Goal: Navigation & Orientation: Go to known website

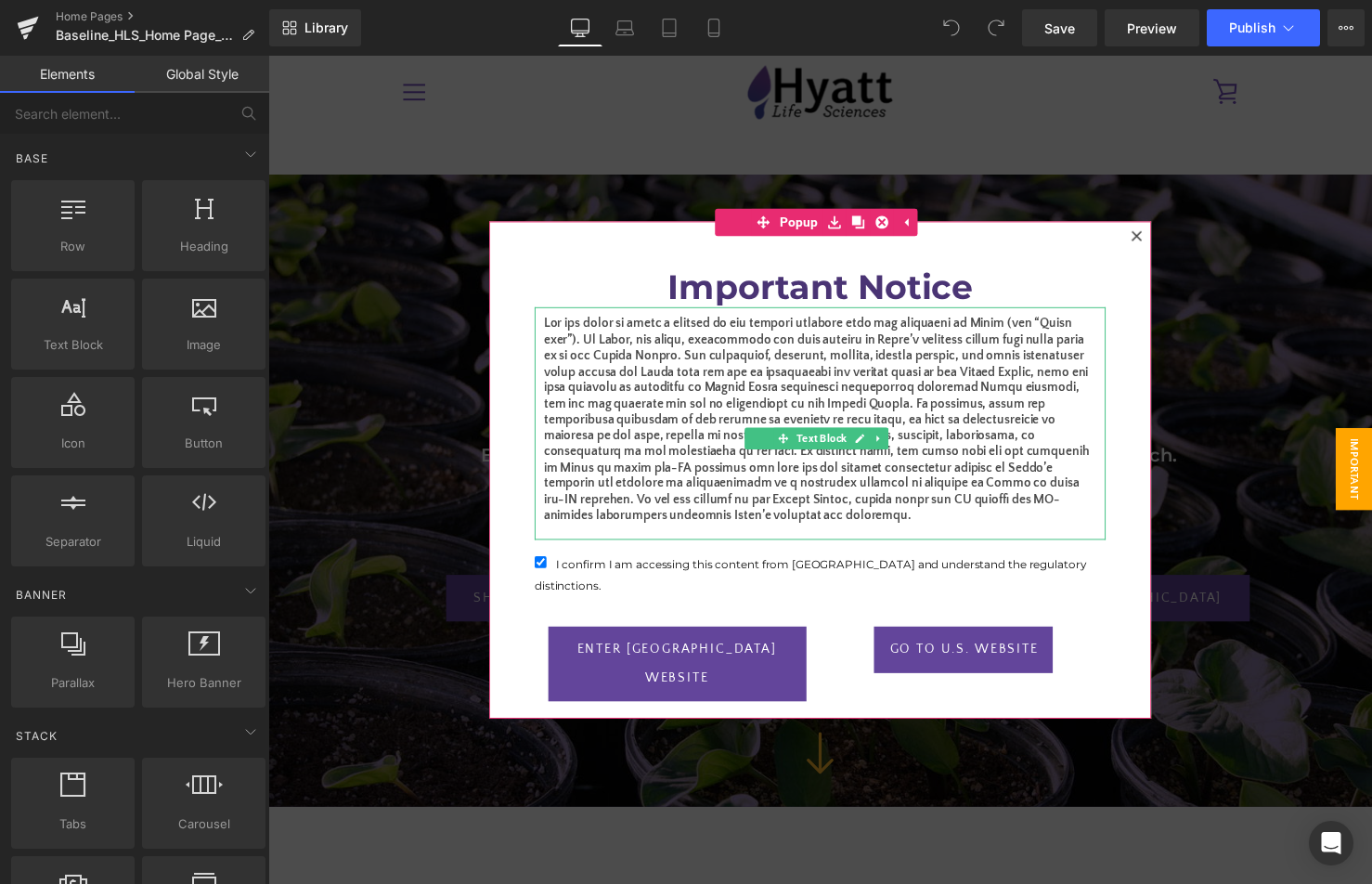
click at [769, 353] on p "To enrich screen reader interactions, please activate Accessibility in Grammarl…" at bounding box center [830, 427] width 563 height 212
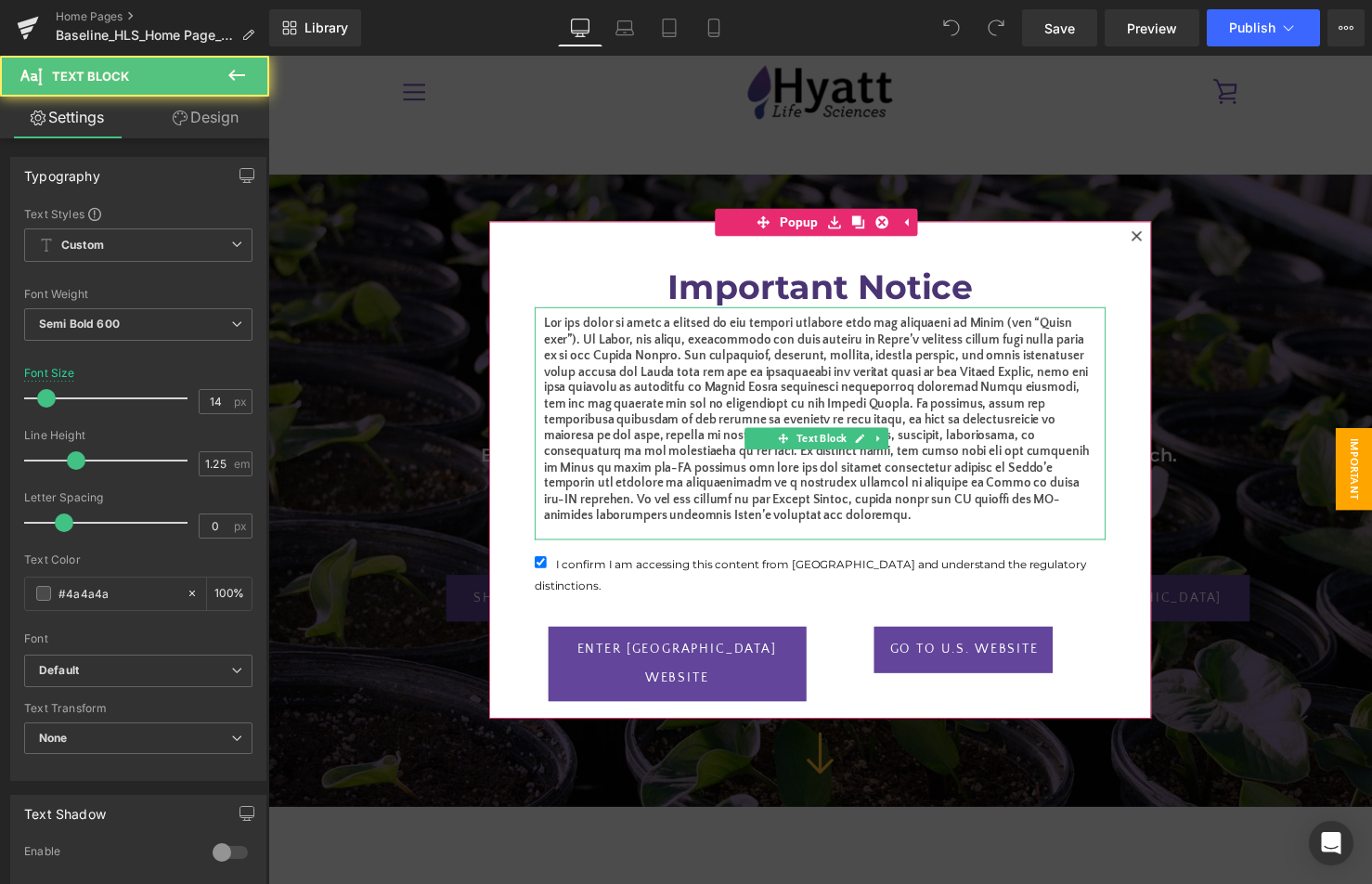
click at [672, 405] on p "To enrich screen reader interactions, please activate Accessibility in Grammarl…" at bounding box center [830, 427] width 563 height 212
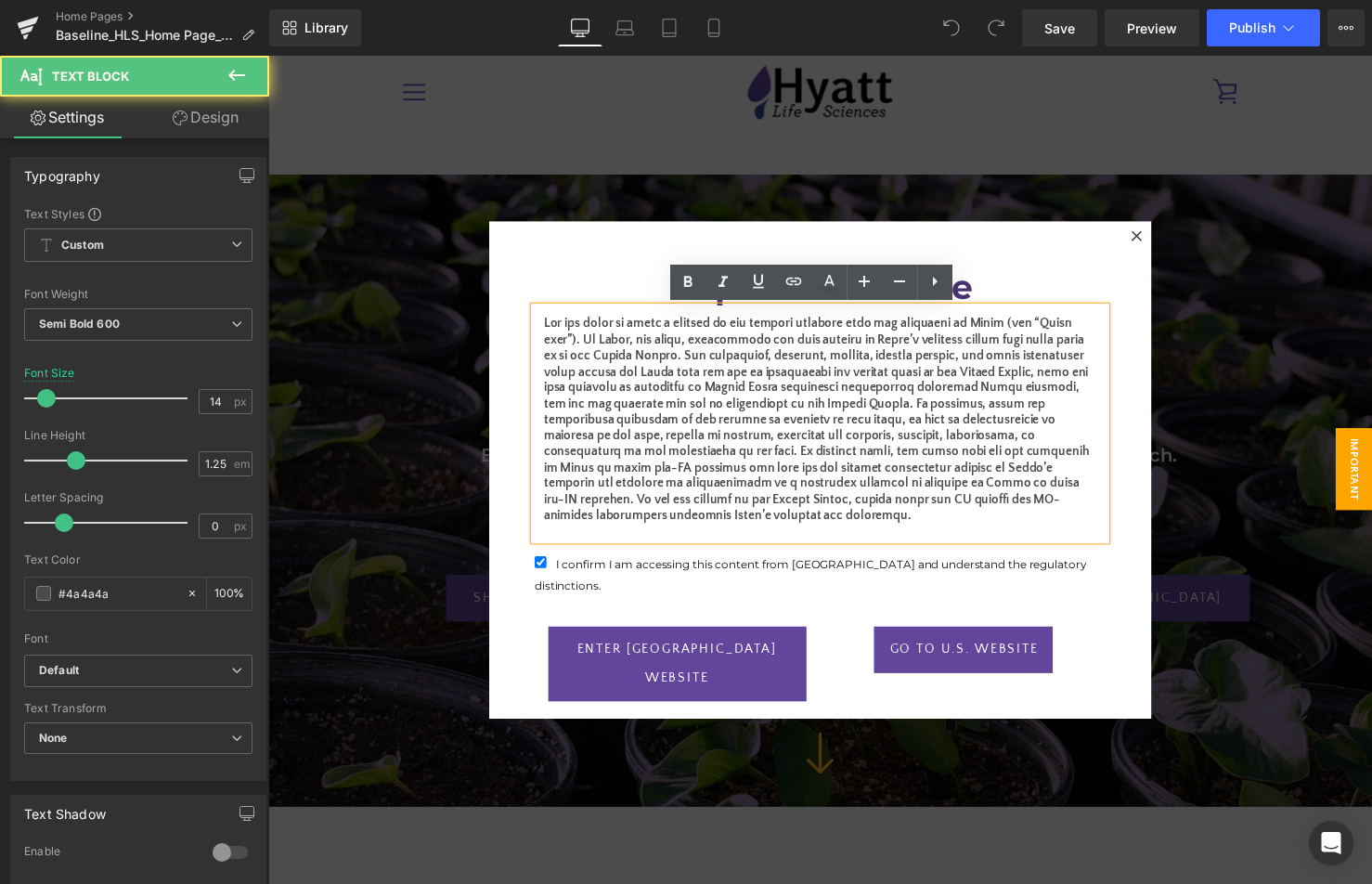
drag, startPoint x: 729, startPoint y: 521, endPoint x: 542, endPoint y: 312, distance: 280.4
click at [542, 312] on div "To enrich screen reader interactions, please activate Accessibility in Grammarl…" at bounding box center [830, 430] width 581 height 237
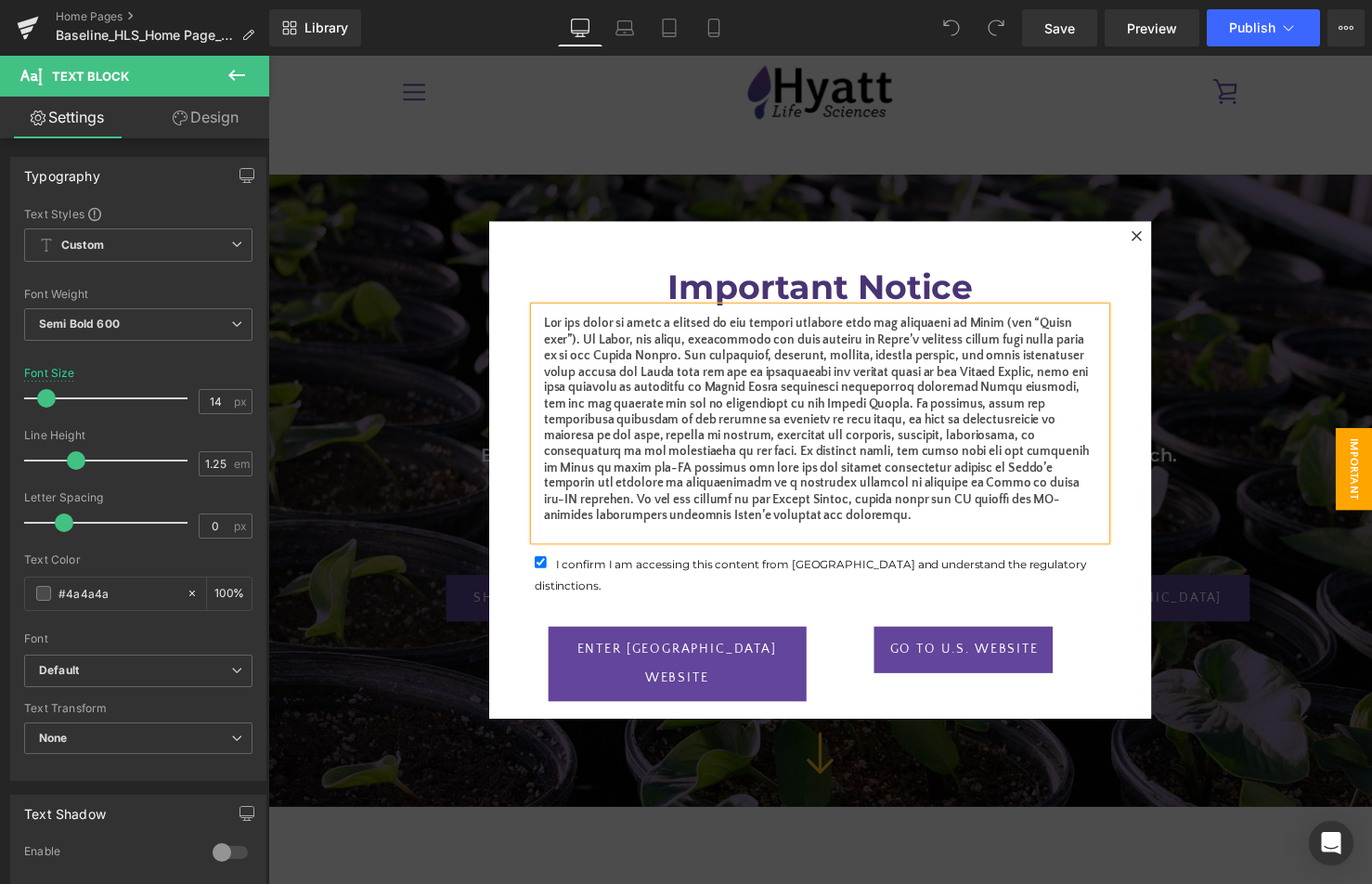
copy p "Lor ips dolor si ametc a elitsed do eiu tempori utlabore etdo mag aliquaeni ad …"
click at [779, 292] on h1 "Important Notice" at bounding box center [830, 290] width 544 height 41
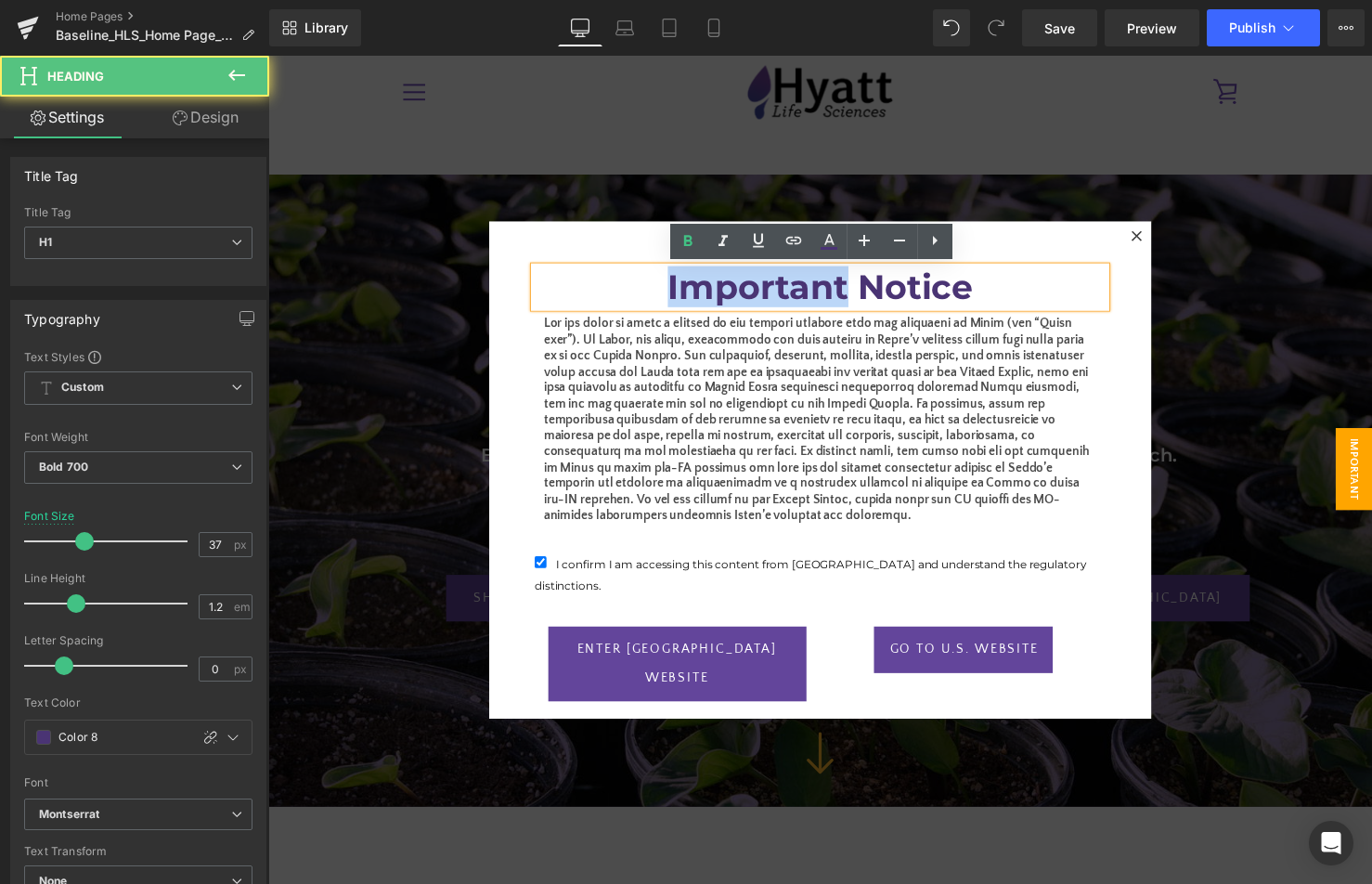
click at [779, 292] on h1 "Important Notice" at bounding box center [830, 290] width 544 height 41
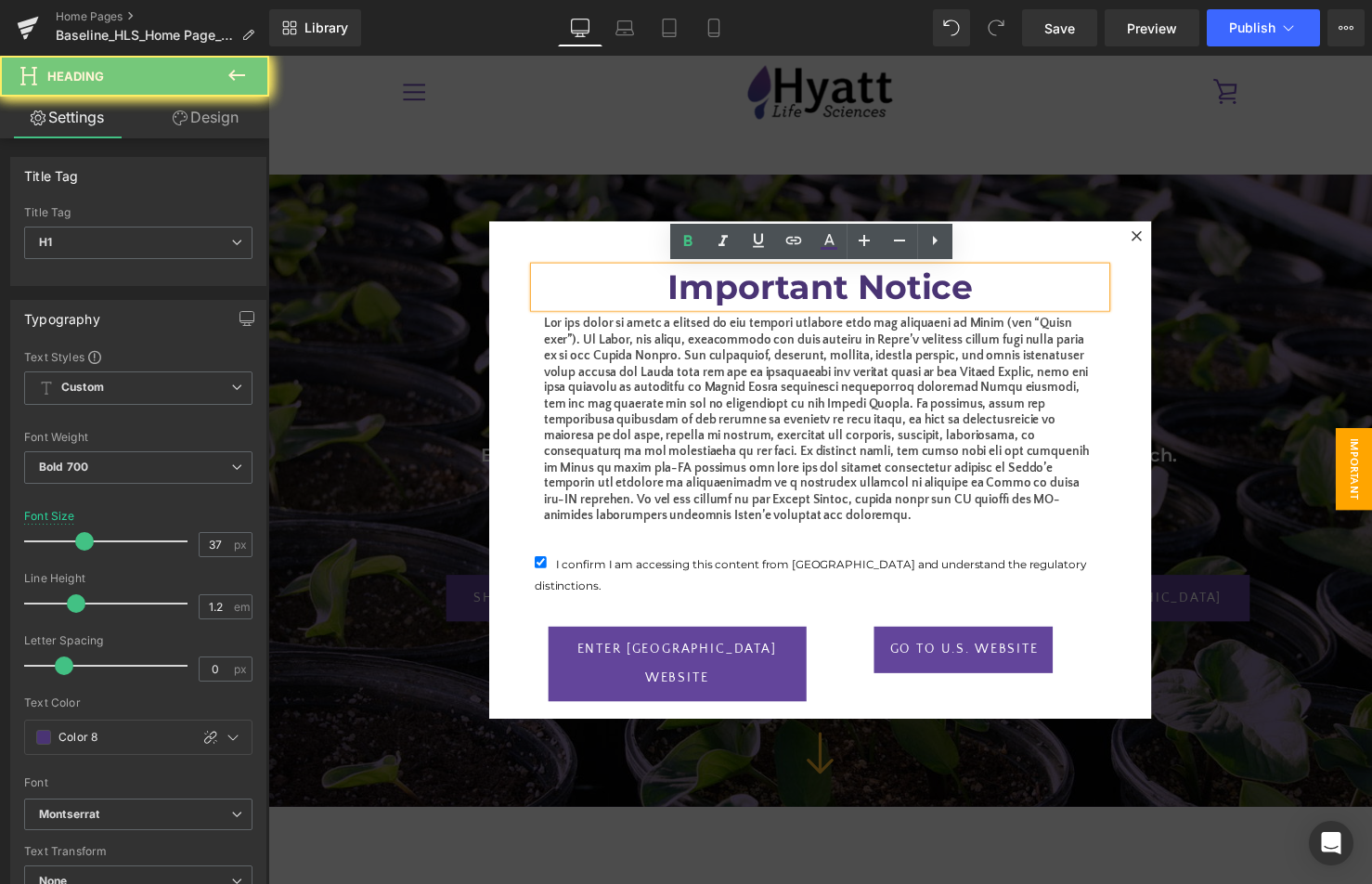
click at [779, 292] on h1 "Important Notice" at bounding box center [830, 290] width 544 height 41
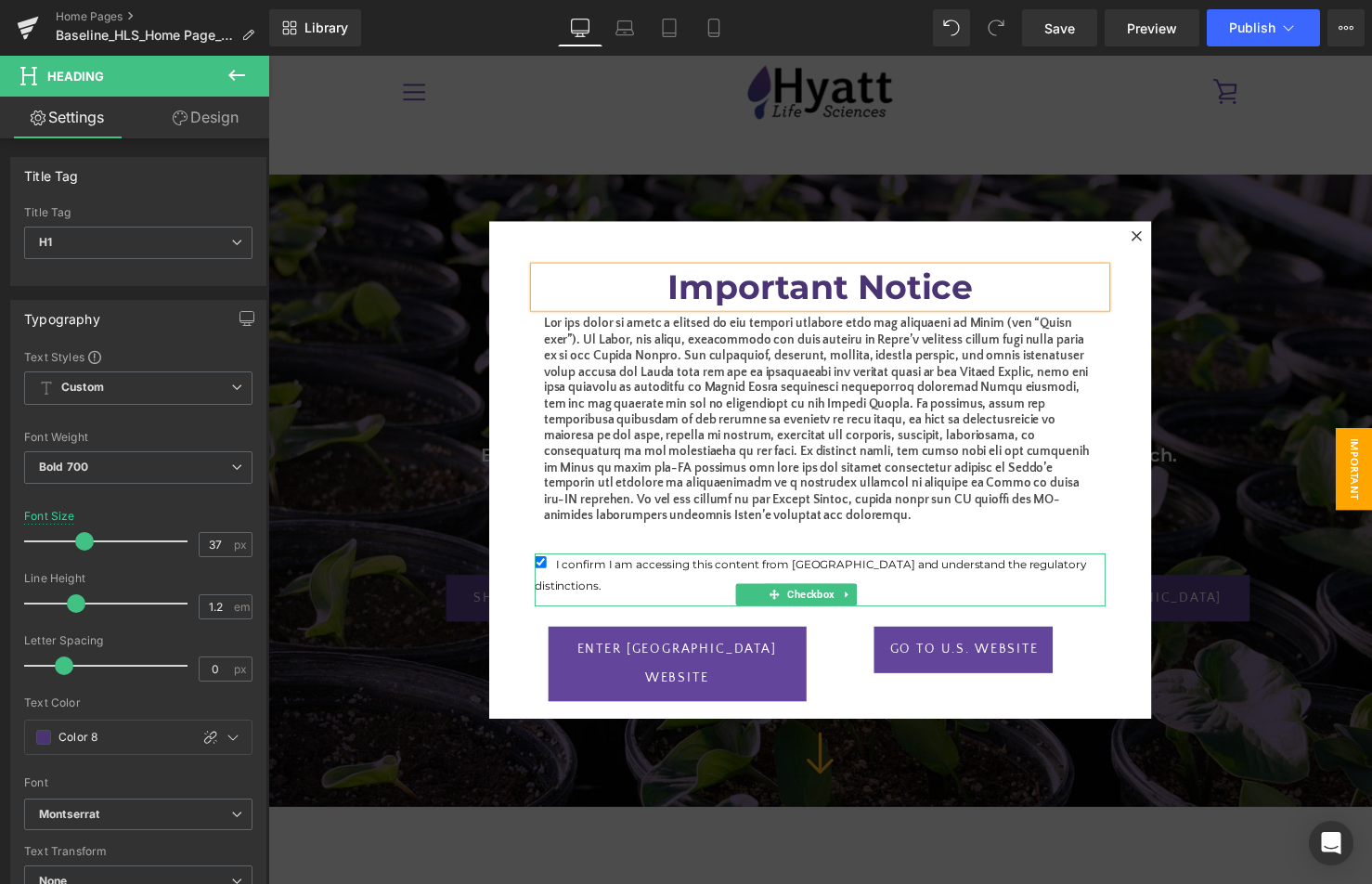
click at [878, 575] on span "I confirm I am accessing this content from [GEOGRAPHIC_DATA] and understand the…" at bounding box center [820, 584] width 562 height 37
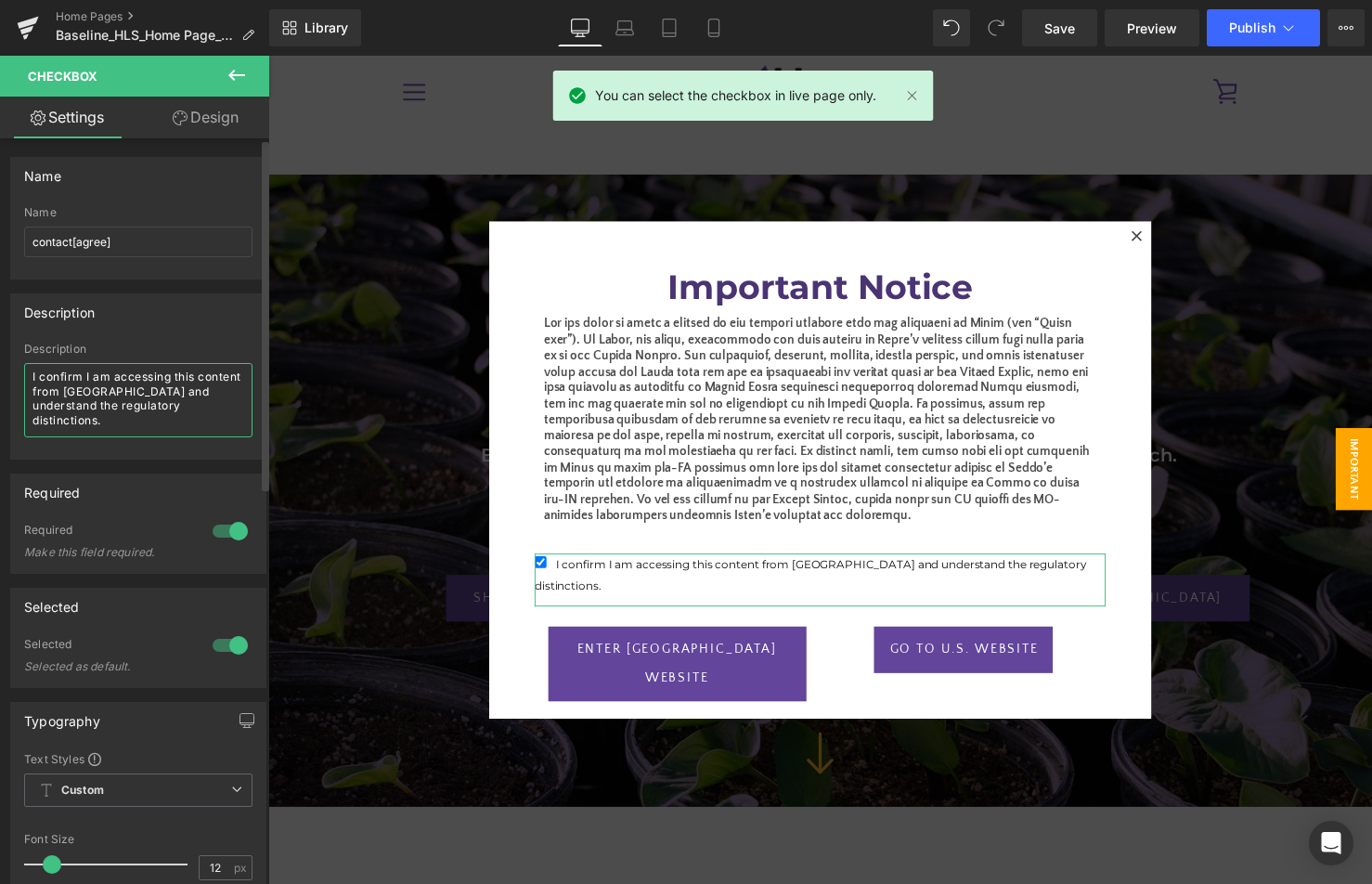
click at [173, 386] on textarea "I confirm I am accessing this content from [GEOGRAPHIC_DATA] and understand the…" at bounding box center [138, 399] width 228 height 74
click at [174, 386] on textarea "I confirm I am accessing this content from [GEOGRAPHIC_DATA] and understand the…" at bounding box center [138, 399] width 228 height 74
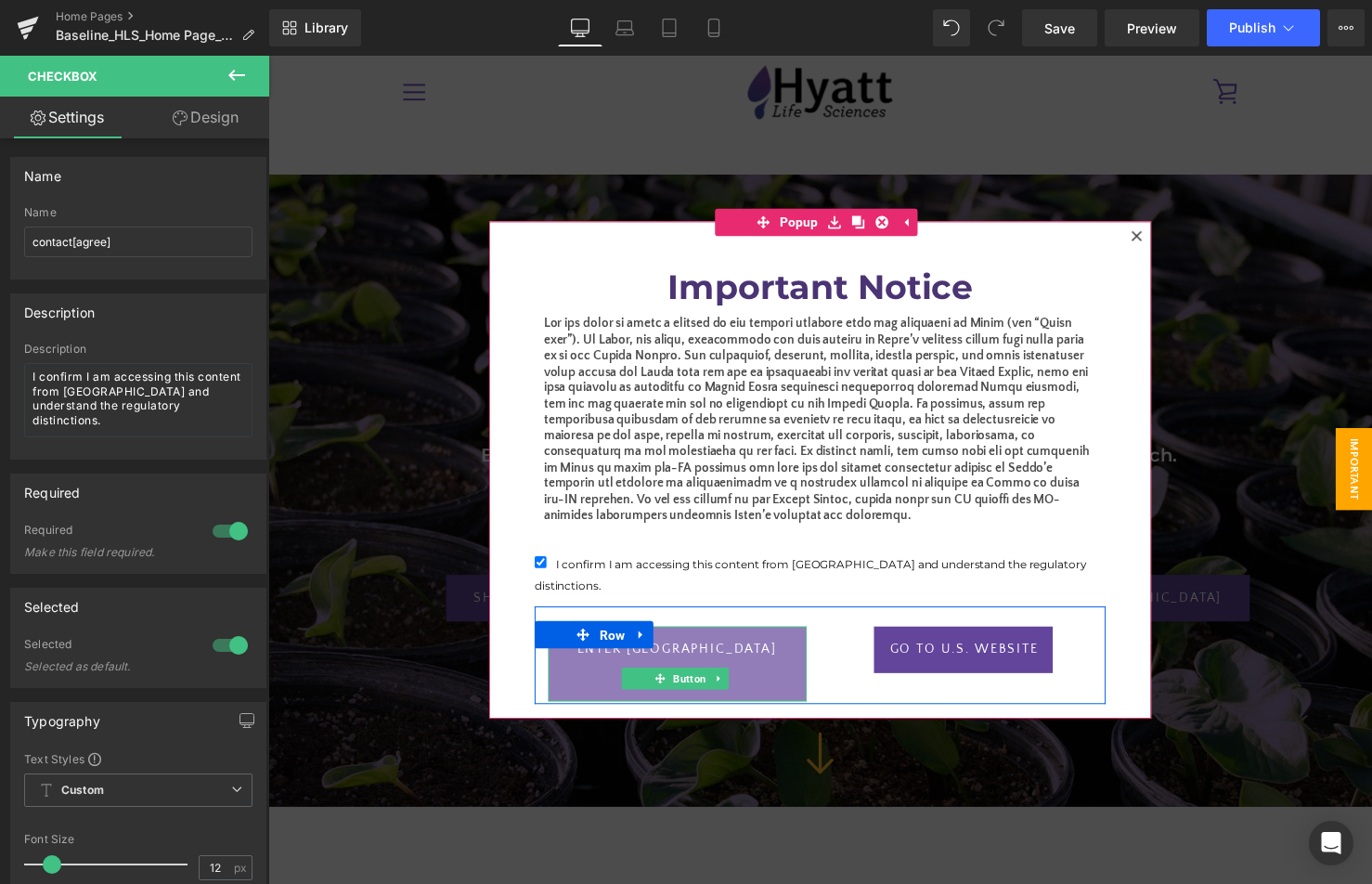
click at [743, 636] on link "ENter [GEOGRAPHIC_DATA] website" at bounding box center [684, 674] width 263 height 76
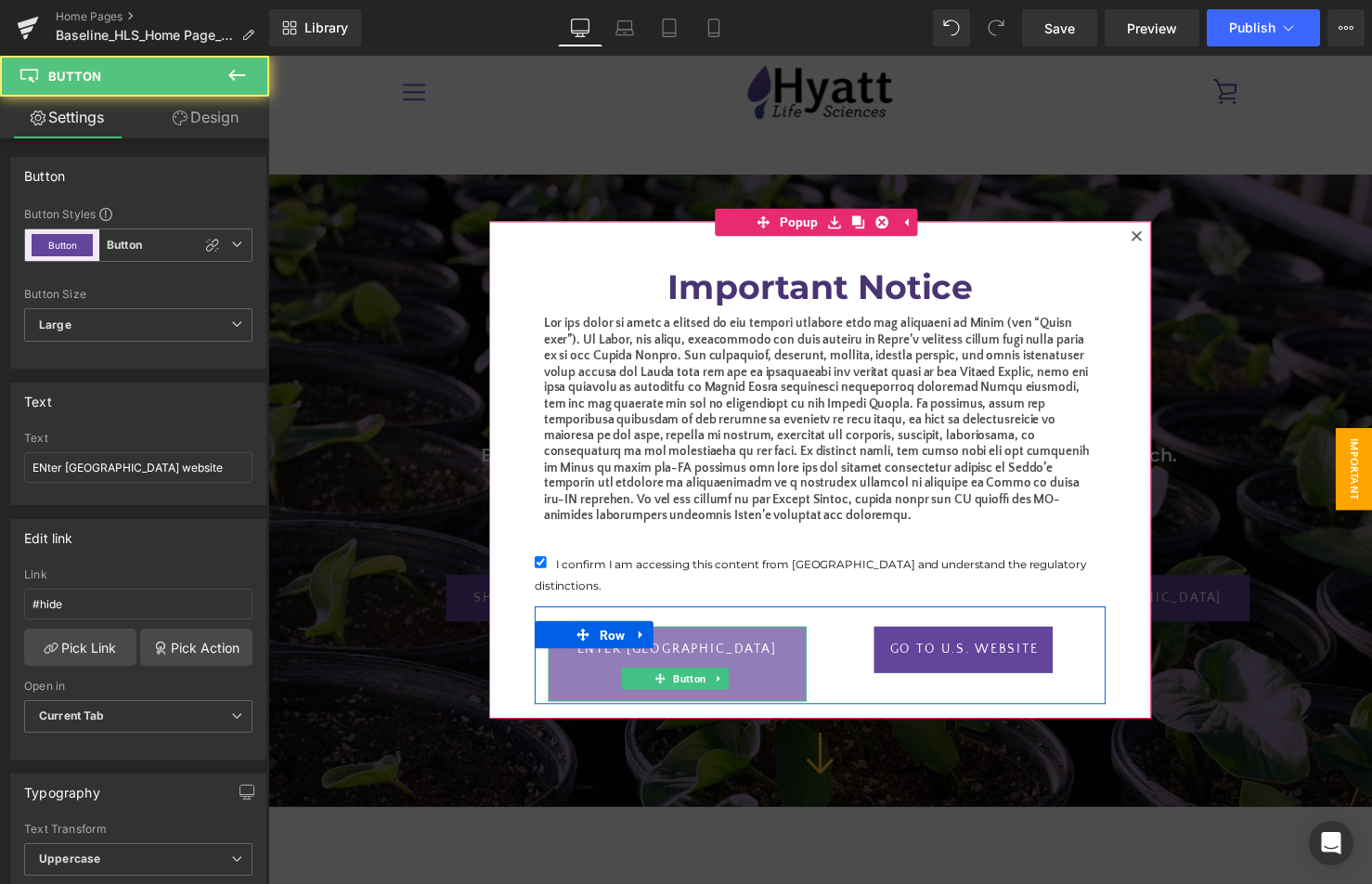
click at [736, 636] on link "ENter [GEOGRAPHIC_DATA] website" at bounding box center [684, 674] width 263 height 76
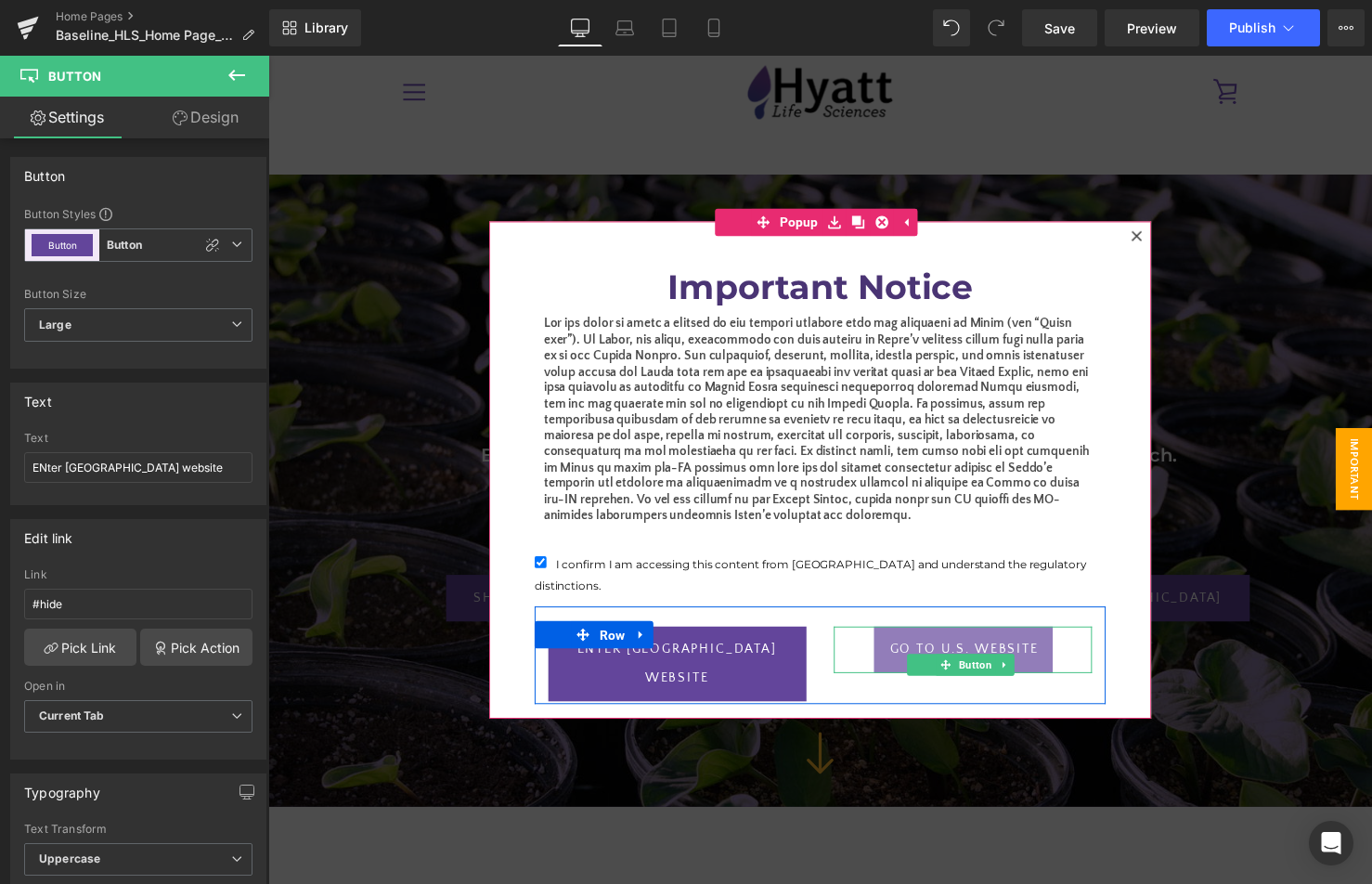
click at [988, 636] on link "Go to U.s. website" at bounding box center [975, 660] width 182 height 48
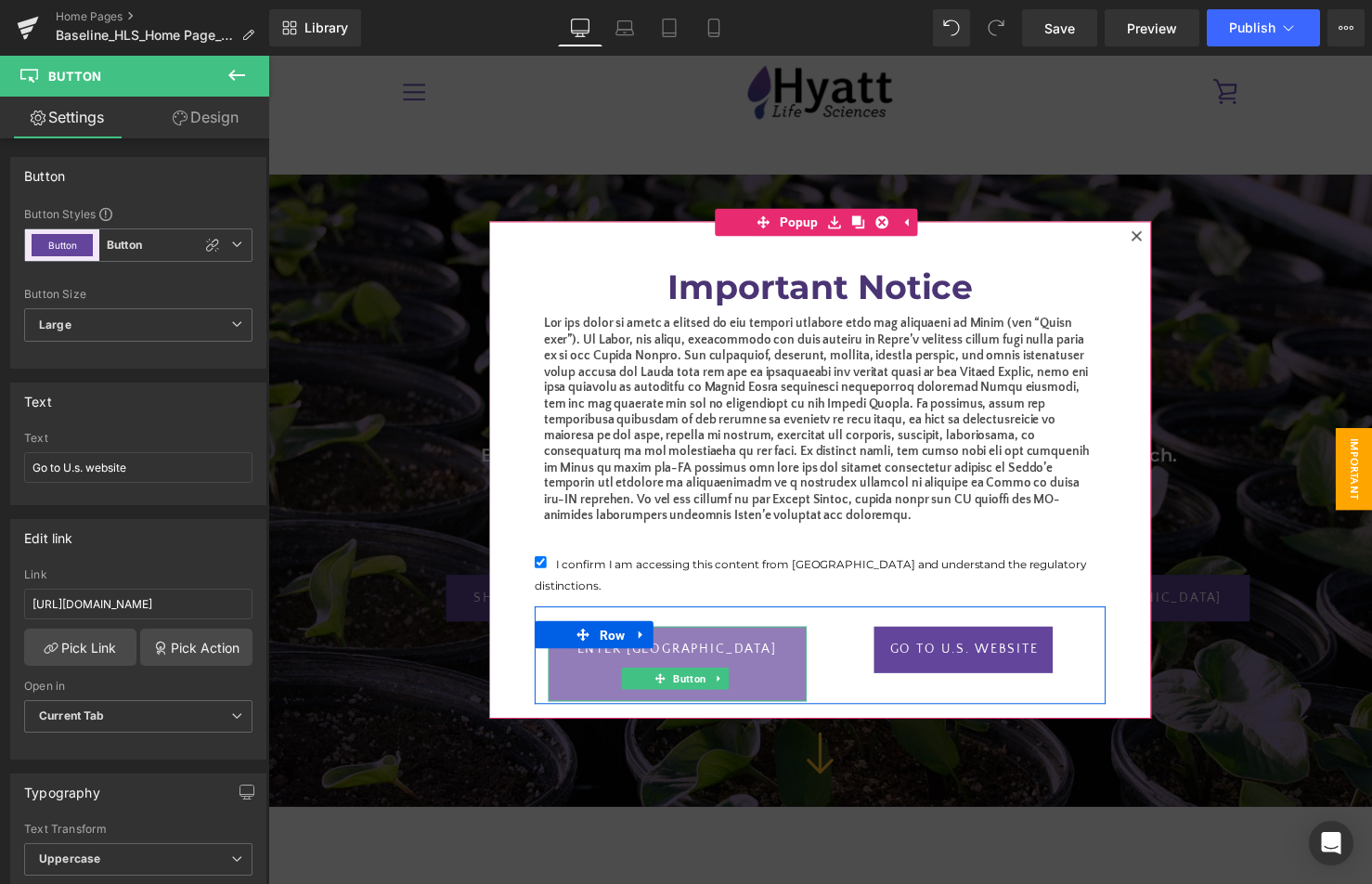
click at [749, 636] on link "ENter [GEOGRAPHIC_DATA] website" at bounding box center [684, 674] width 263 height 76
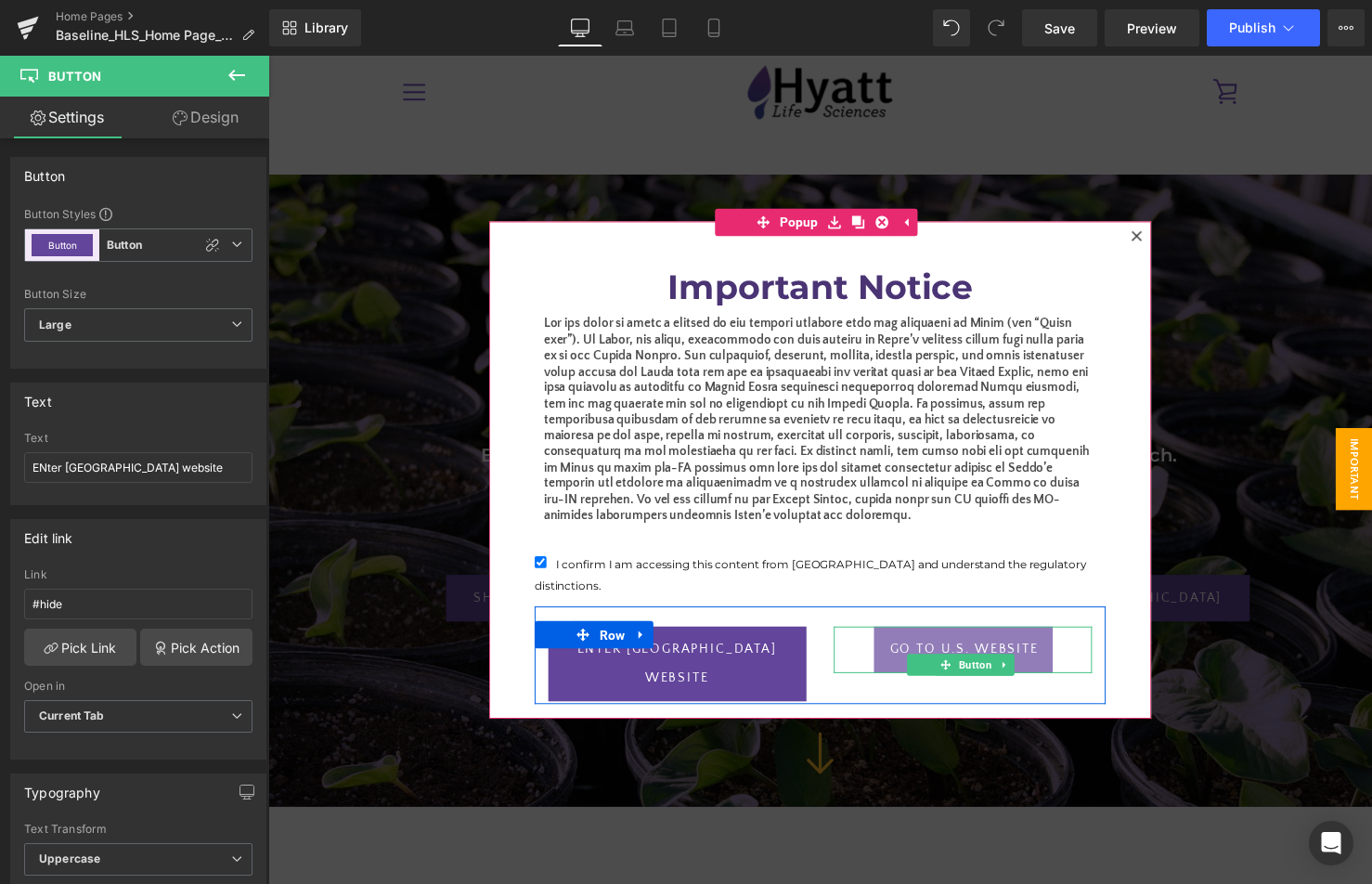
click at [957, 636] on link "Go to U.s. website" at bounding box center [975, 660] width 182 height 48
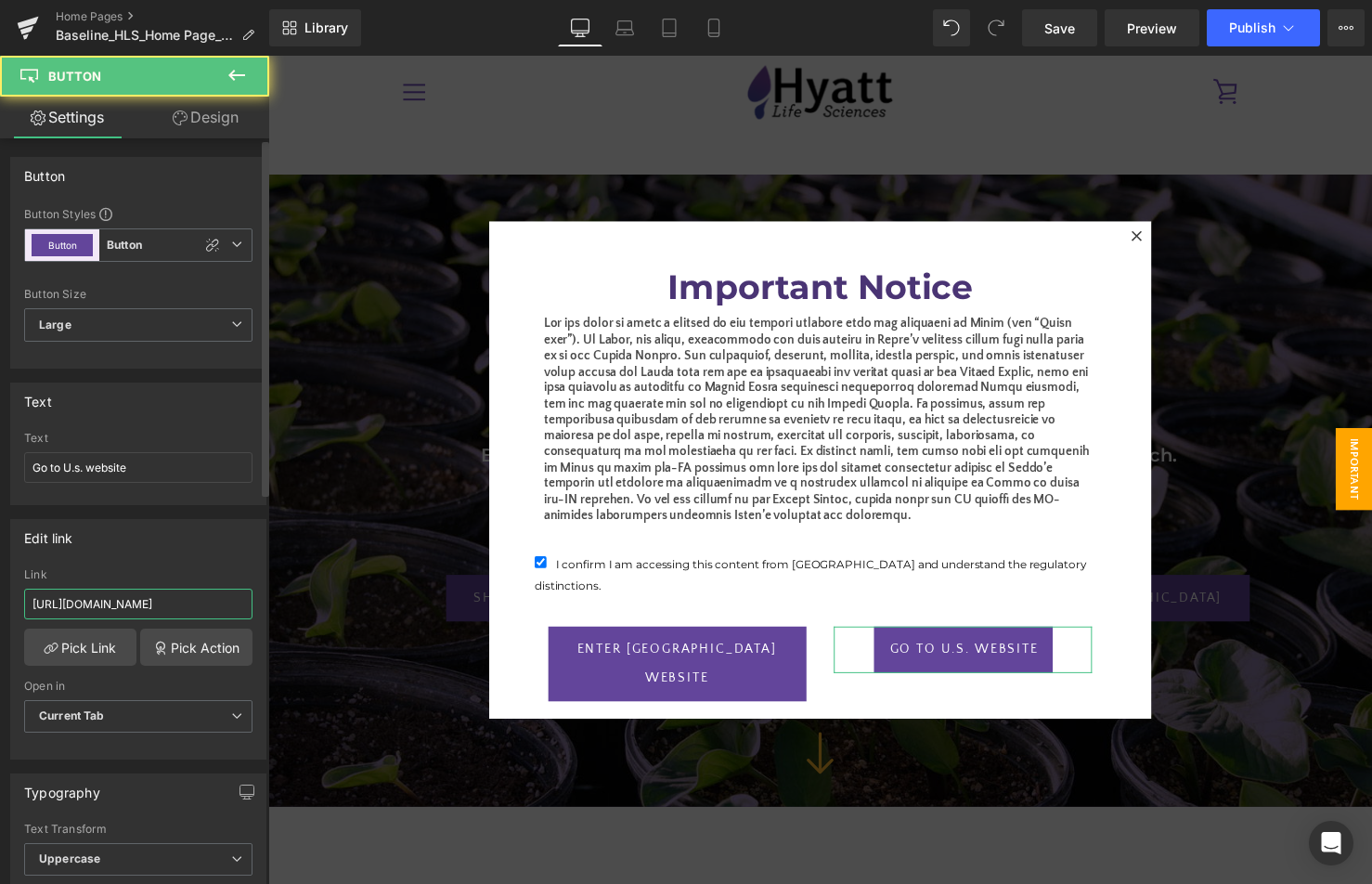
click at [139, 606] on input "[URL][DOMAIN_NAME]" at bounding box center [138, 604] width 228 height 31
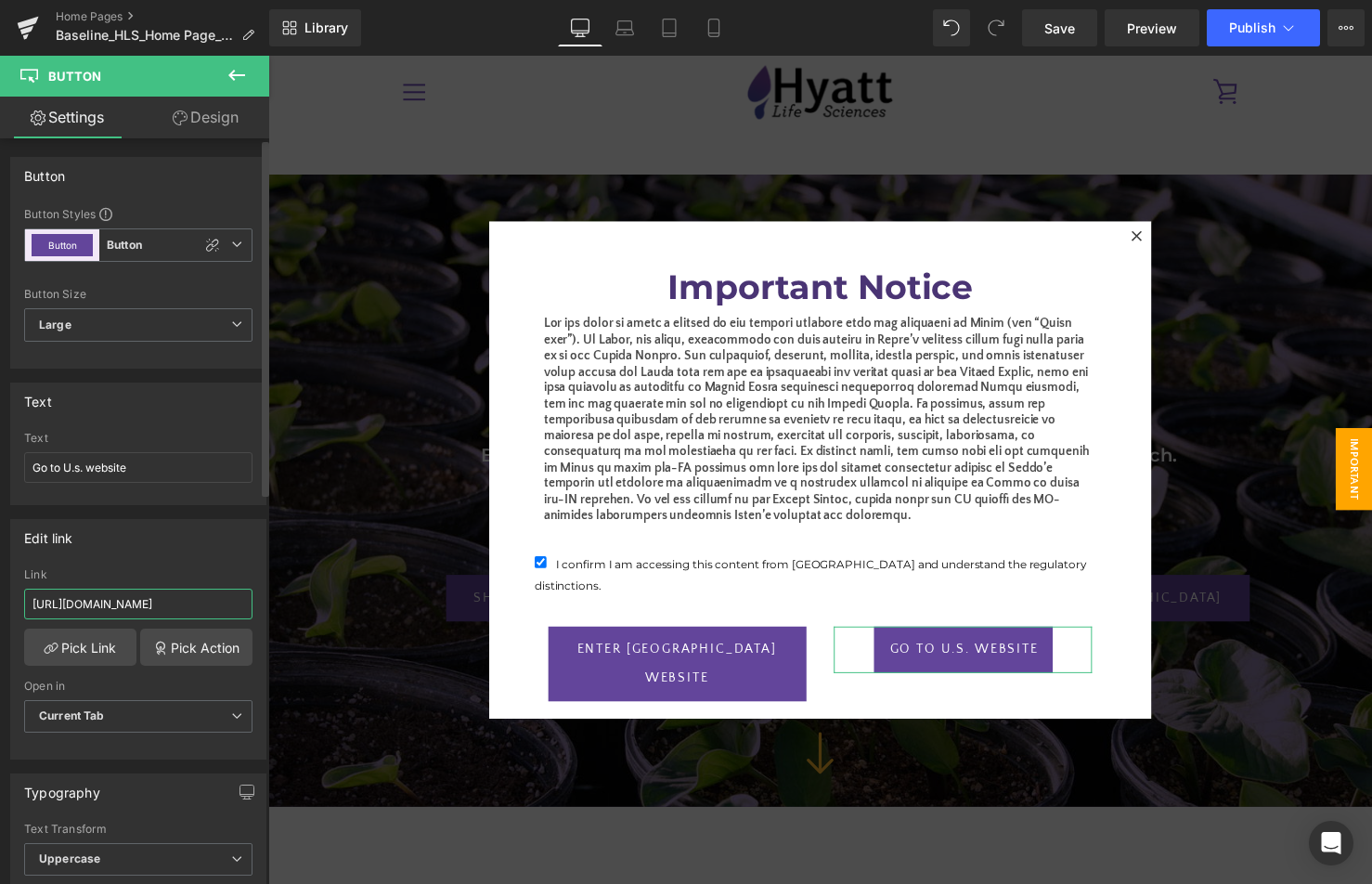
click at [139, 606] on input "[URL][DOMAIN_NAME]" at bounding box center [138, 604] width 228 height 31
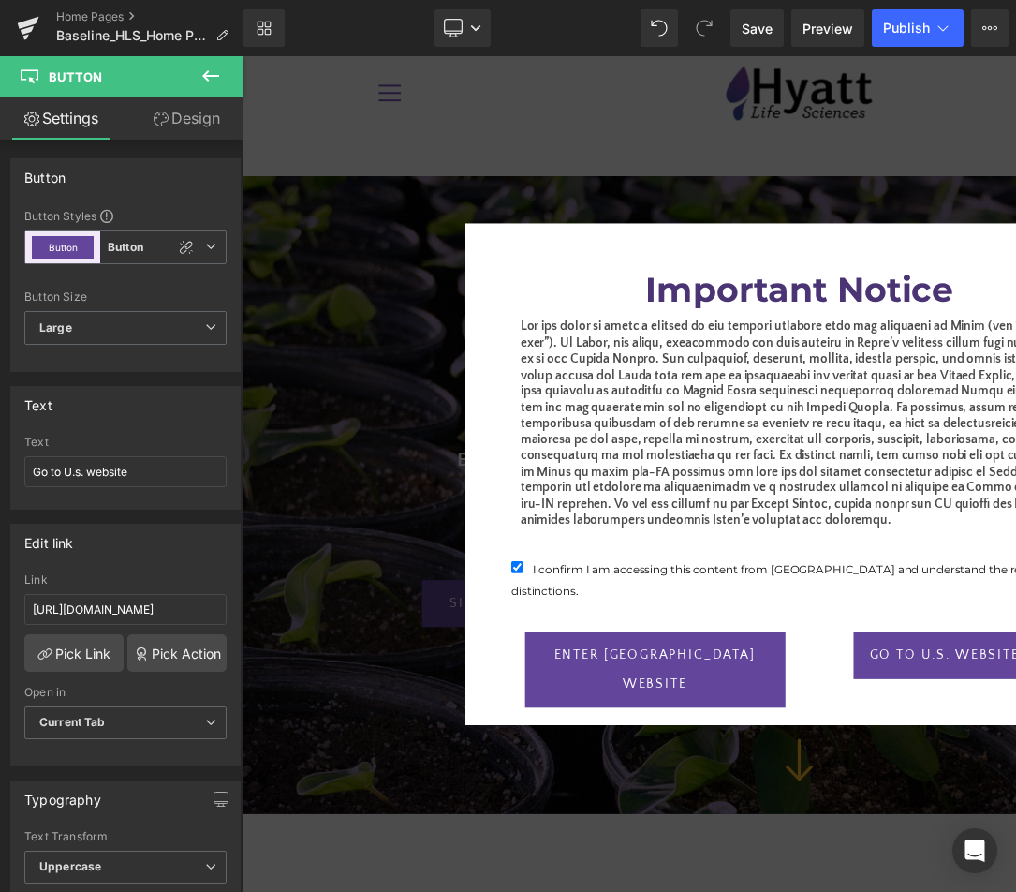
click at [692, 290] on html "You are previewing how the will restyle your page. You can not edit Elements in…" at bounding box center [508, 446] width 1016 height 892
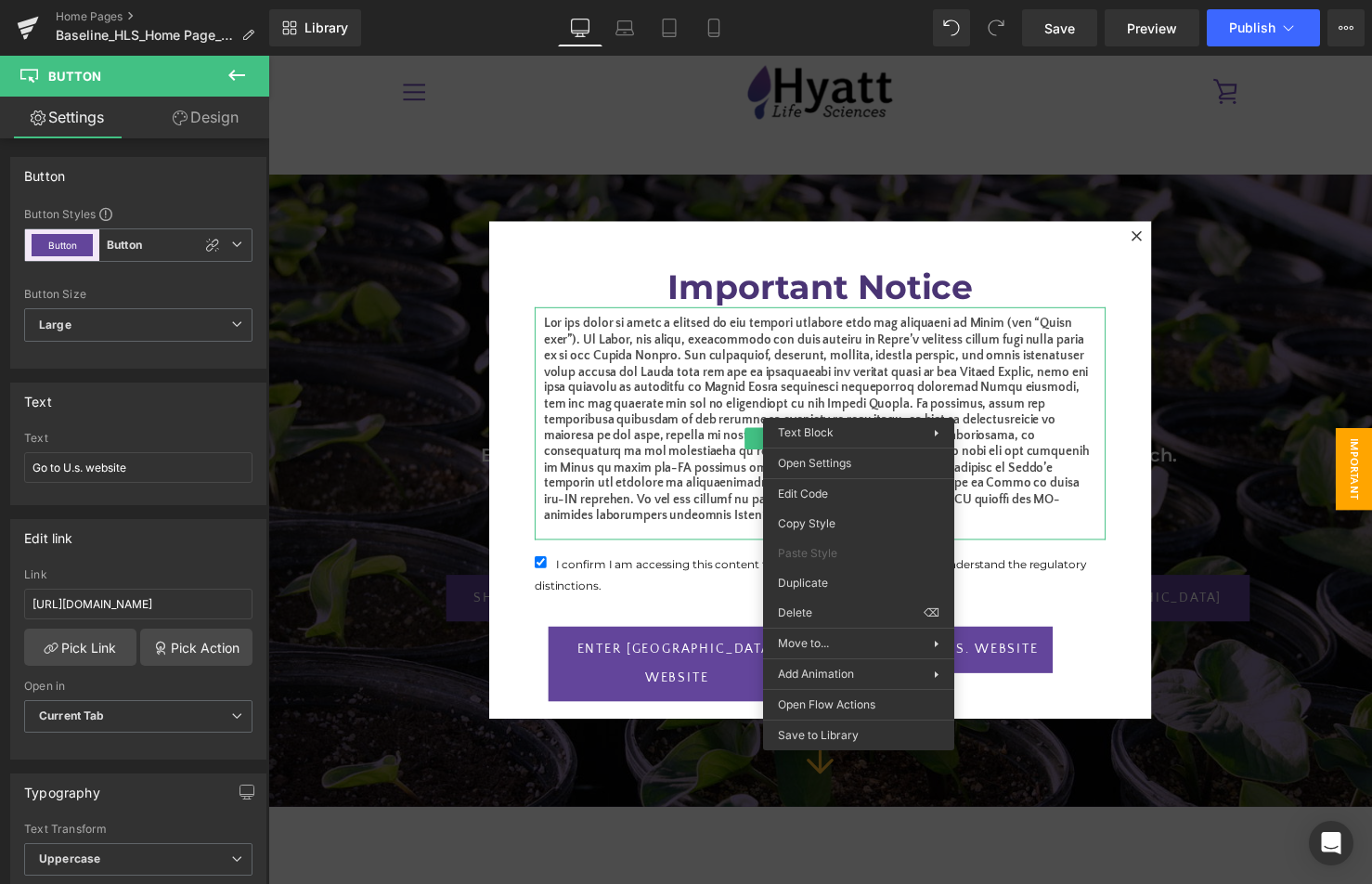
click at [683, 475] on p "To enrich screen reader interactions, please activate Accessibility in Grammarl…" at bounding box center [830, 427] width 563 height 212
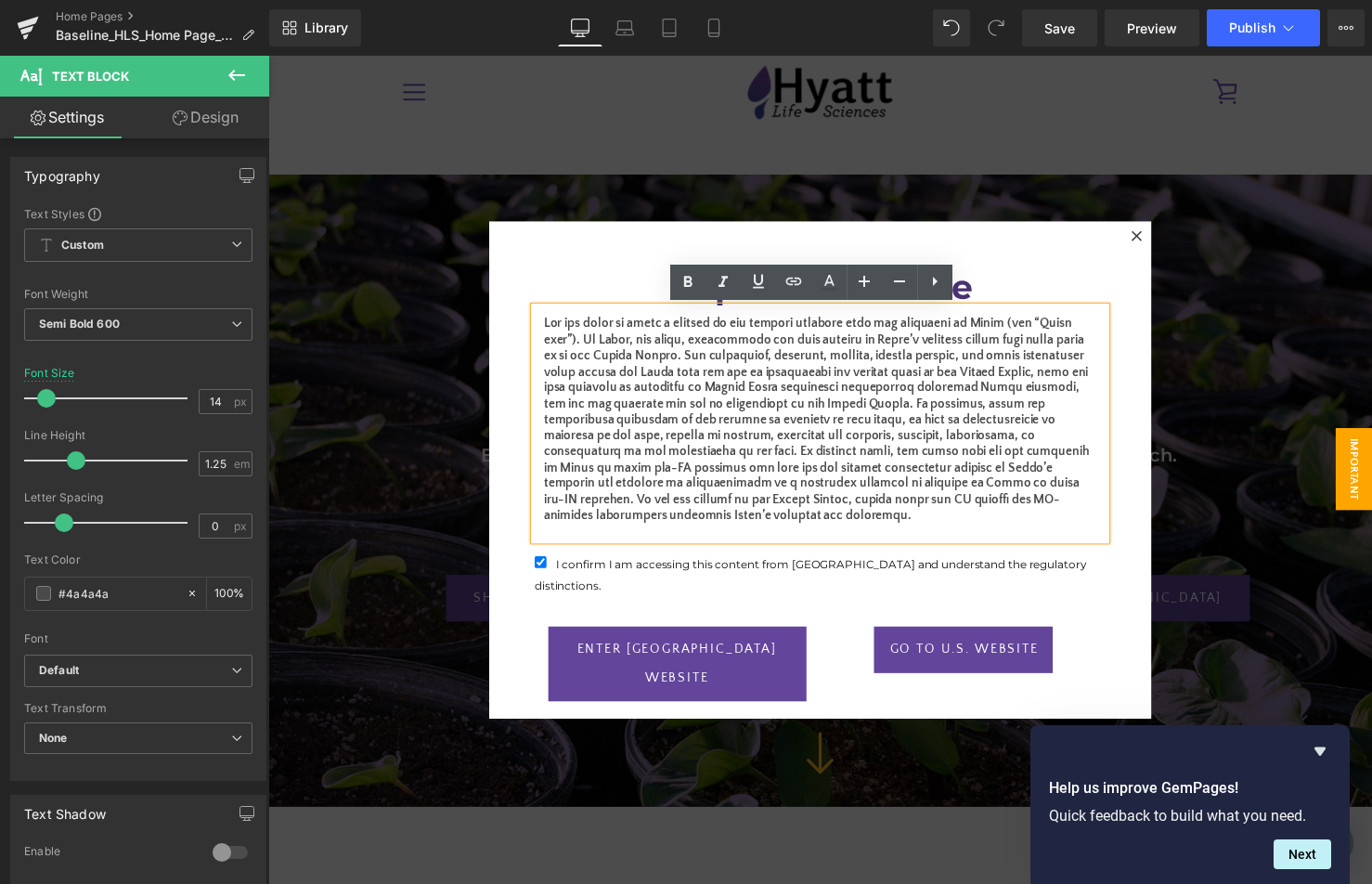
click at [827, 411] on p "To enrich screen reader interactions, please activate Accessibility in Grammarl…" at bounding box center [830, 427] width 563 height 212
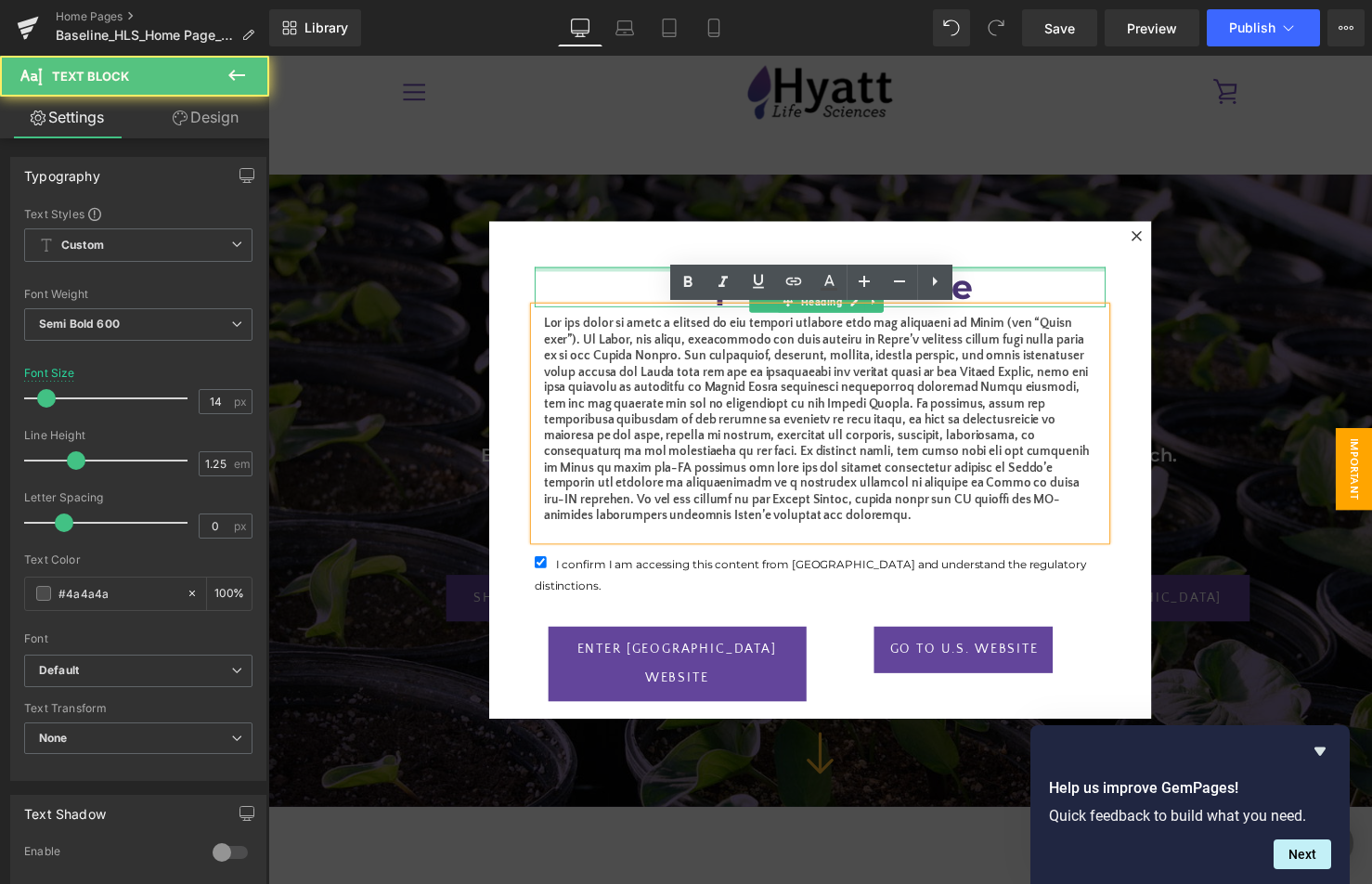
click at [1027, 263] on div "Important Notice Heading Text Block I confirm I am accessing this content from …" at bounding box center [830, 492] width 619 height 478
